Goal: Check status: Check status

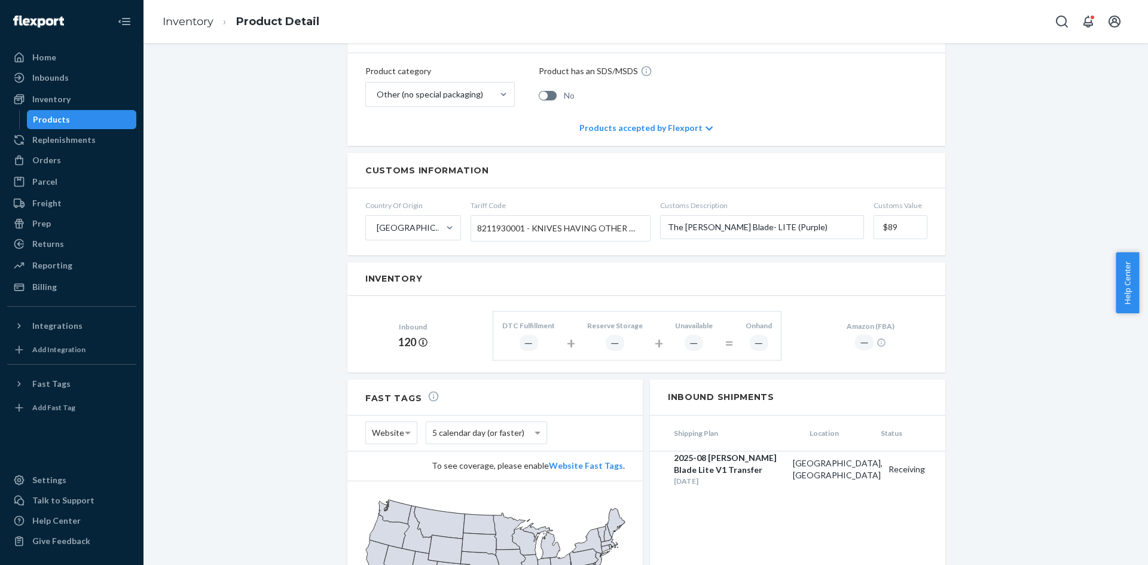
scroll to position [378, 0]
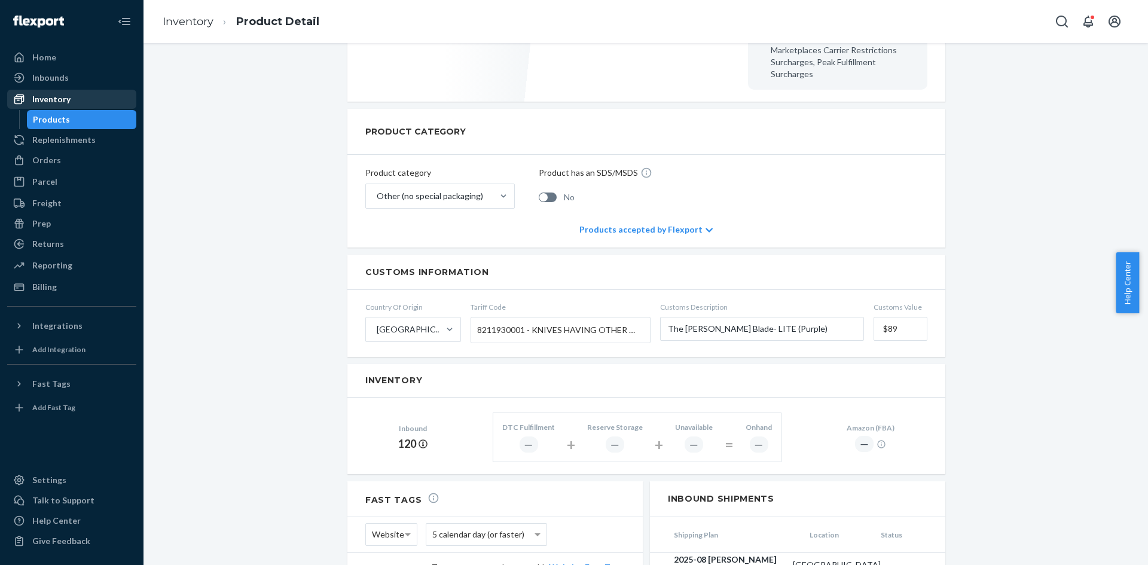
click at [79, 102] on div "Inventory" at bounding box center [71, 99] width 127 height 17
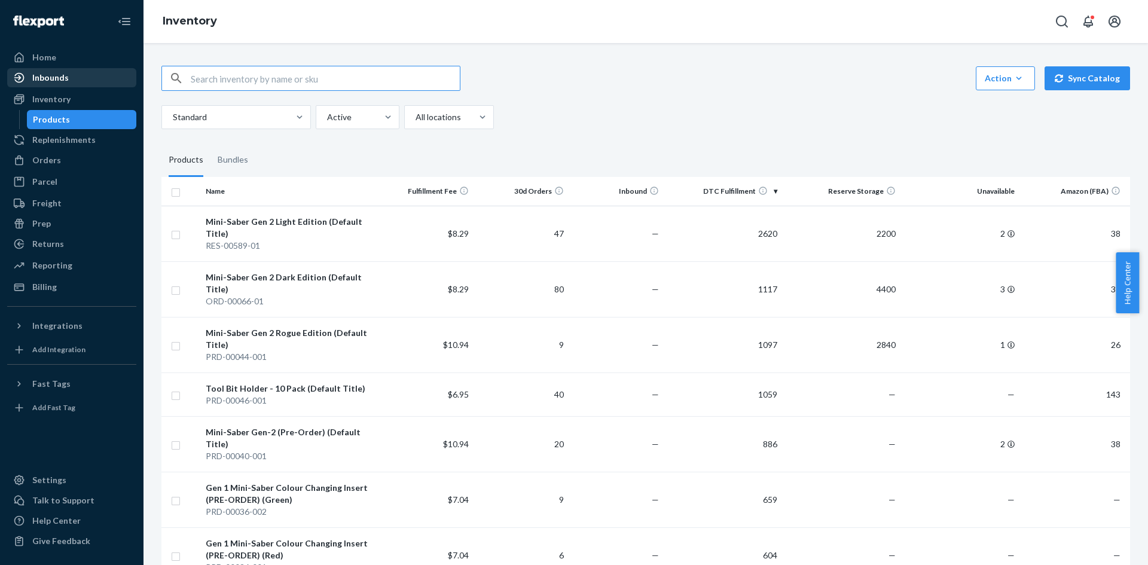
click at [78, 79] on div "Inbounds" at bounding box center [71, 77] width 127 height 17
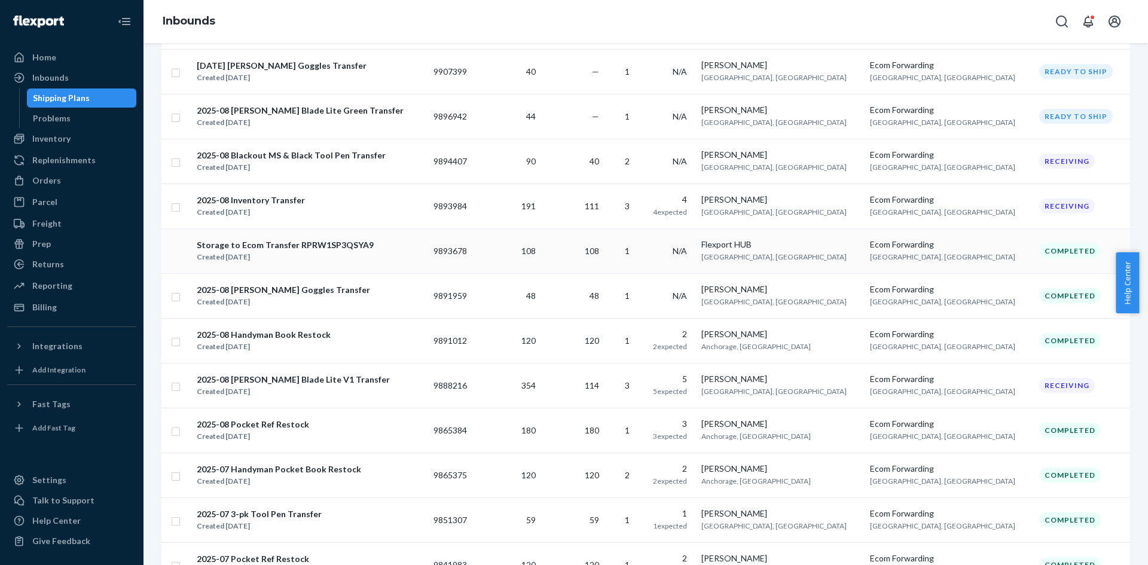
scroll to position [359, 0]
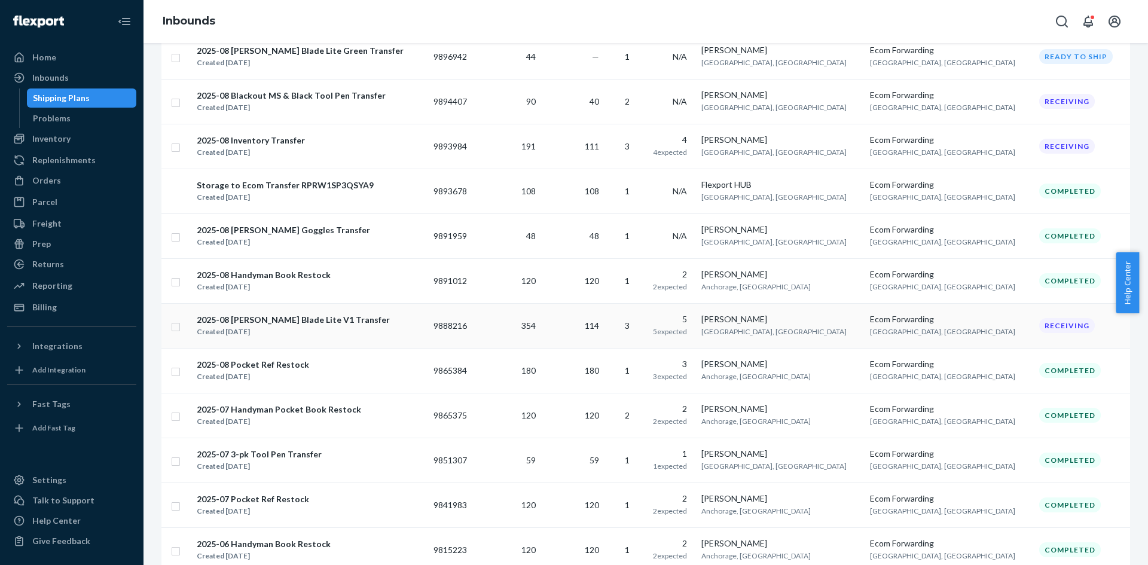
click at [355, 333] on div "2025-08 Smith Blade Lite V1 Transfer Created Aug 5, 2025" at bounding box center [310, 325] width 228 height 25
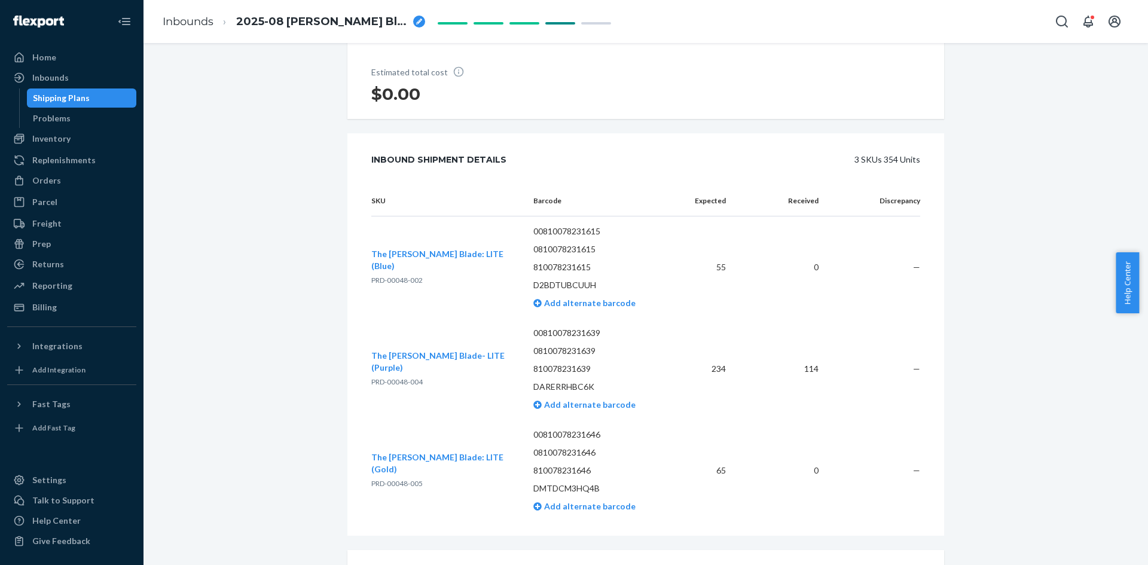
scroll to position [314, 0]
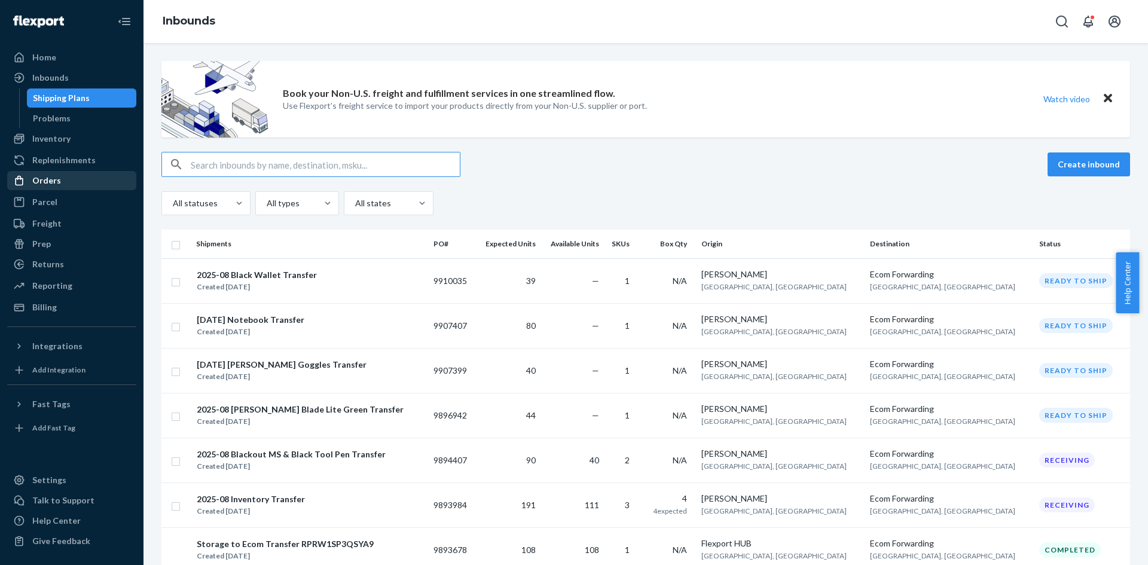
click at [59, 175] on div "Orders" at bounding box center [46, 181] width 29 height 12
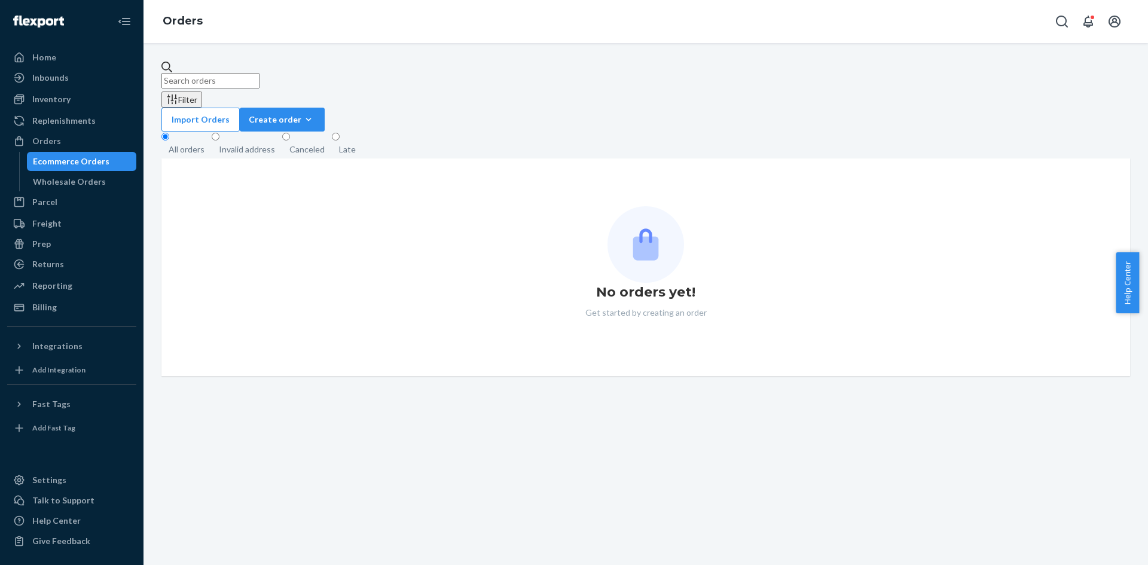
click at [260, 73] on input "text" at bounding box center [211, 81] width 98 height 16
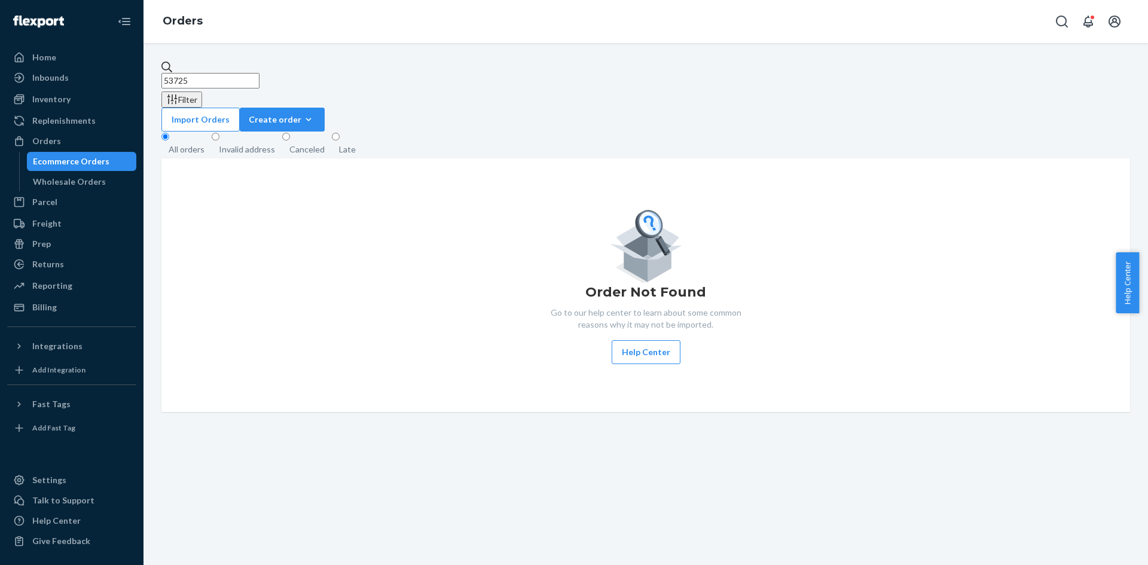
type input "53725"
click at [222, 73] on input "53725" at bounding box center [211, 81] width 98 height 16
click at [172, 72] on icon at bounding box center [167, 67] width 11 height 11
click at [172, 73] on input "53725" at bounding box center [211, 81] width 98 height 16
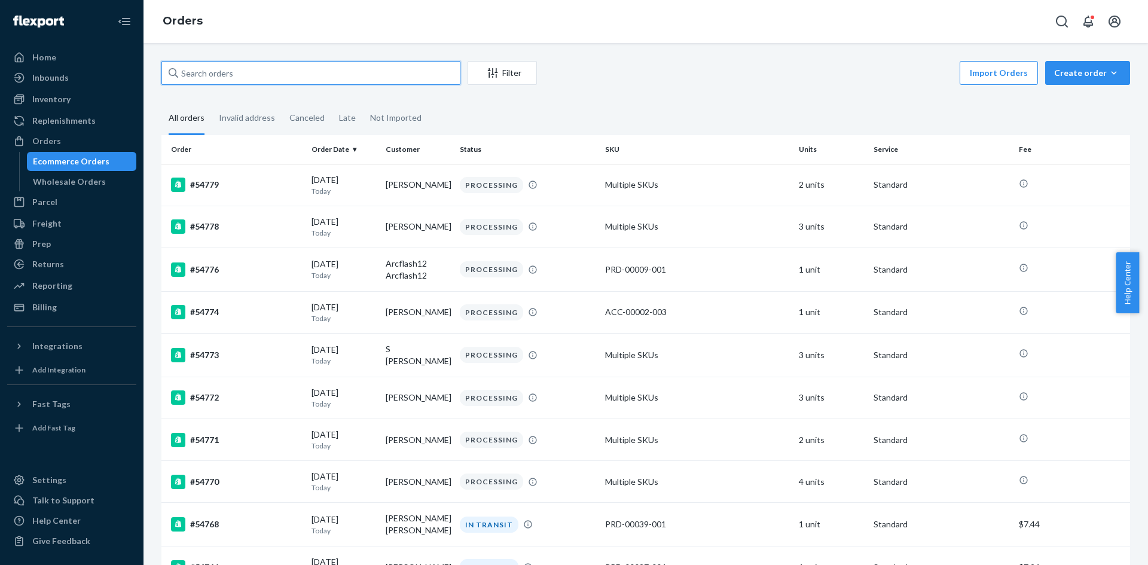
click at [263, 73] on input "text" at bounding box center [311, 73] width 299 height 24
type input "53725"
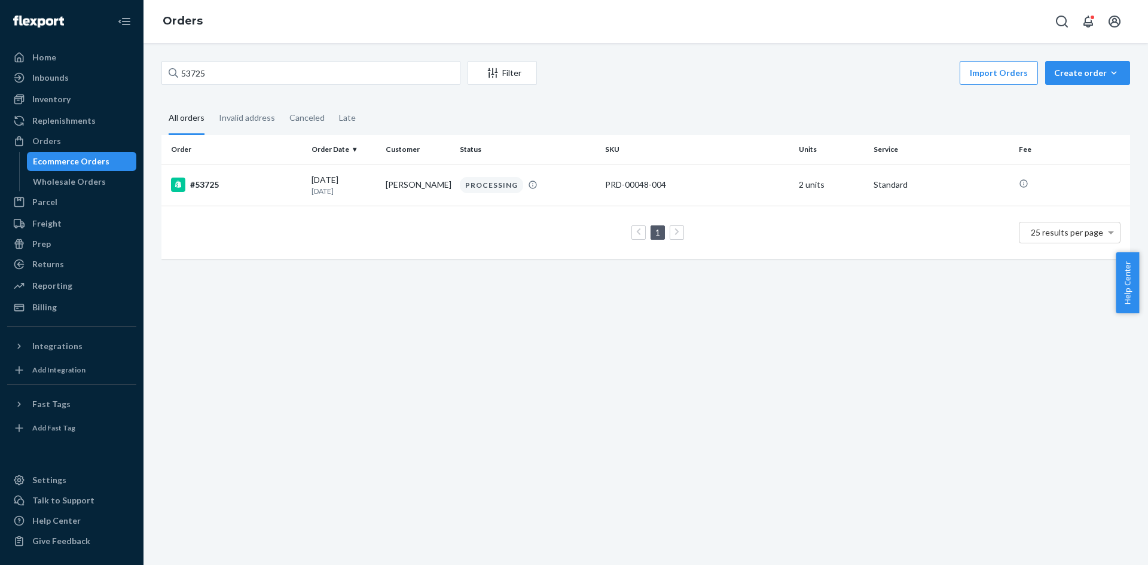
click at [230, 208] on td "1 25 results per page" at bounding box center [646, 232] width 969 height 53
click at [235, 199] on td "#53725" at bounding box center [234, 185] width 145 height 42
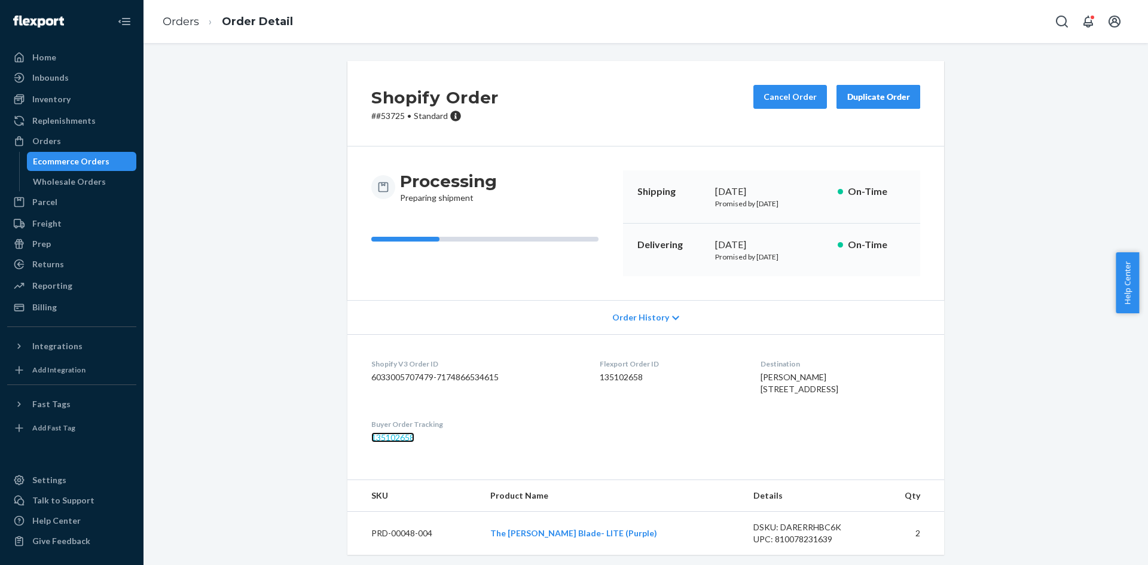
click at [403, 443] on link "135102658" at bounding box center [392, 437] width 43 height 10
click at [662, 316] on span "Order History" at bounding box center [641, 318] width 57 height 12
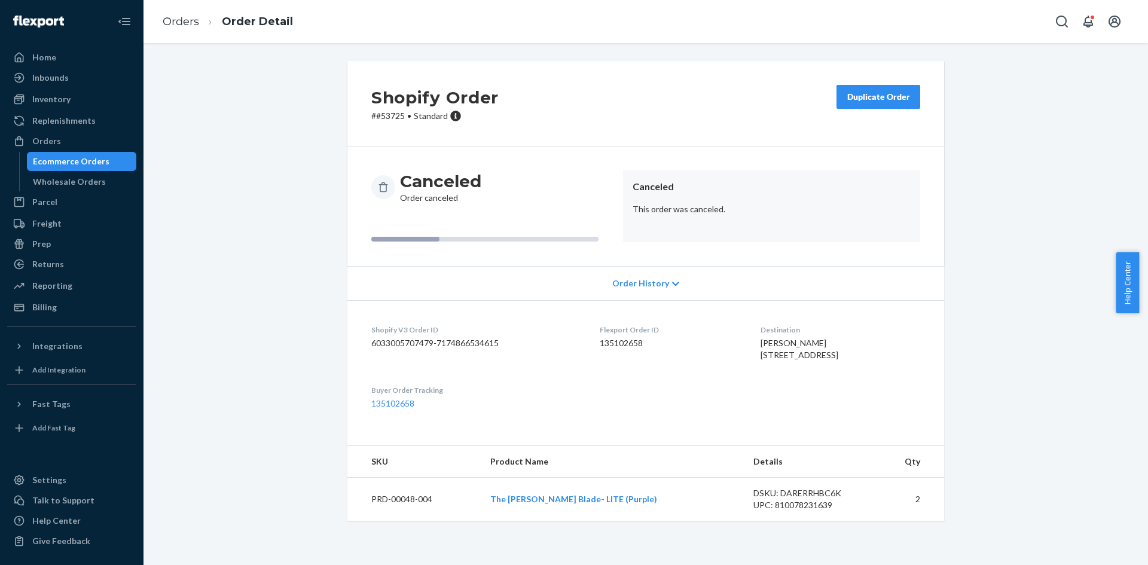
click at [74, 162] on div "Ecommerce Orders" at bounding box center [71, 162] width 77 height 12
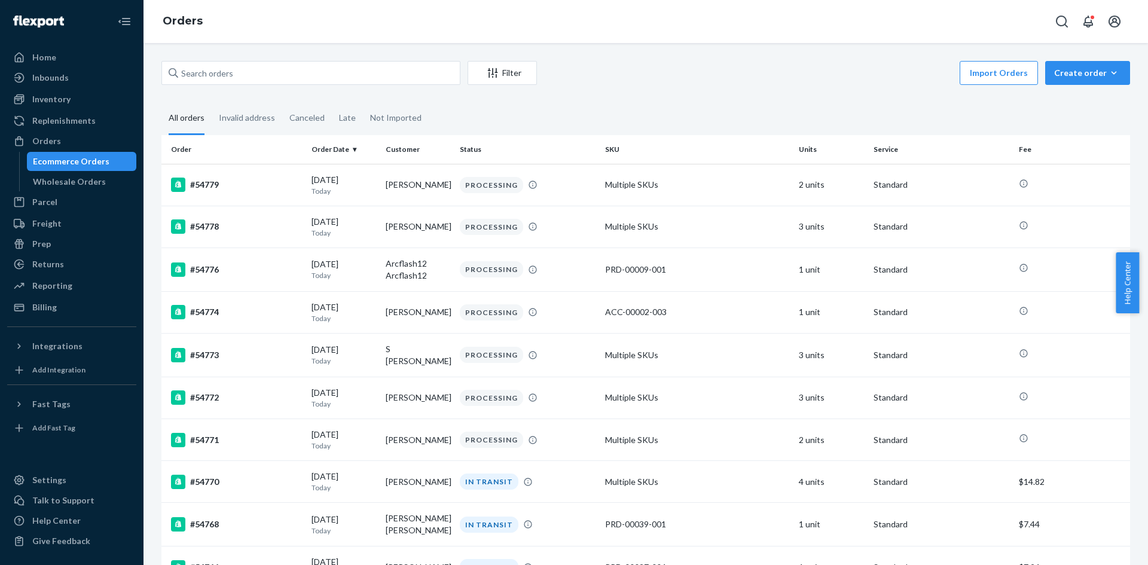
click at [641, 80] on div "Import Orders Create order Ecommerce order Removal order" at bounding box center [837, 74] width 586 height 27
